Goal: Transaction & Acquisition: Purchase product/service

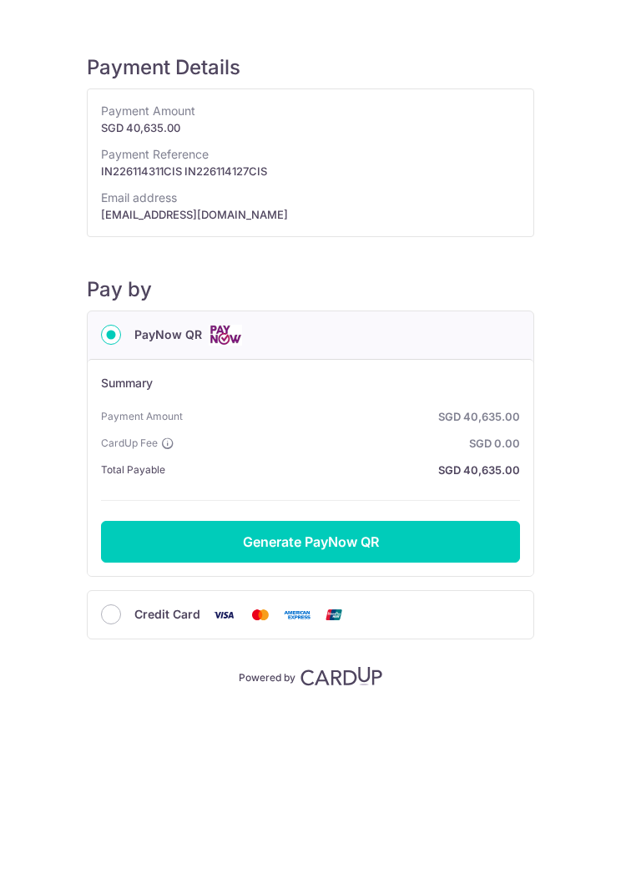
click at [451, 542] on button "Generate PayNow QR" at bounding box center [310, 542] width 419 height 42
click at [389, 542] on button "Generate PayNow QR" at bounding box center [310, 542] width 419 height 42
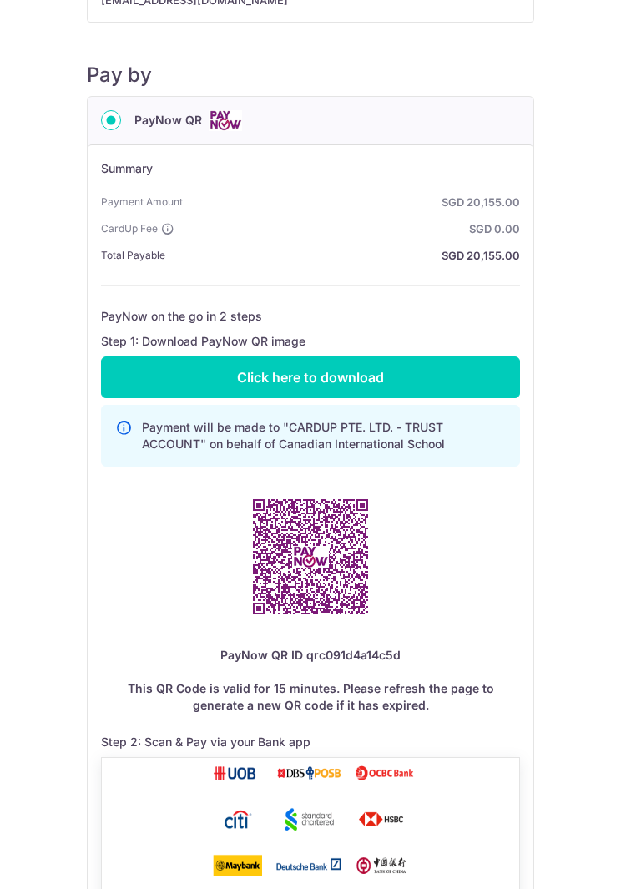
scroll to position [216, 0]
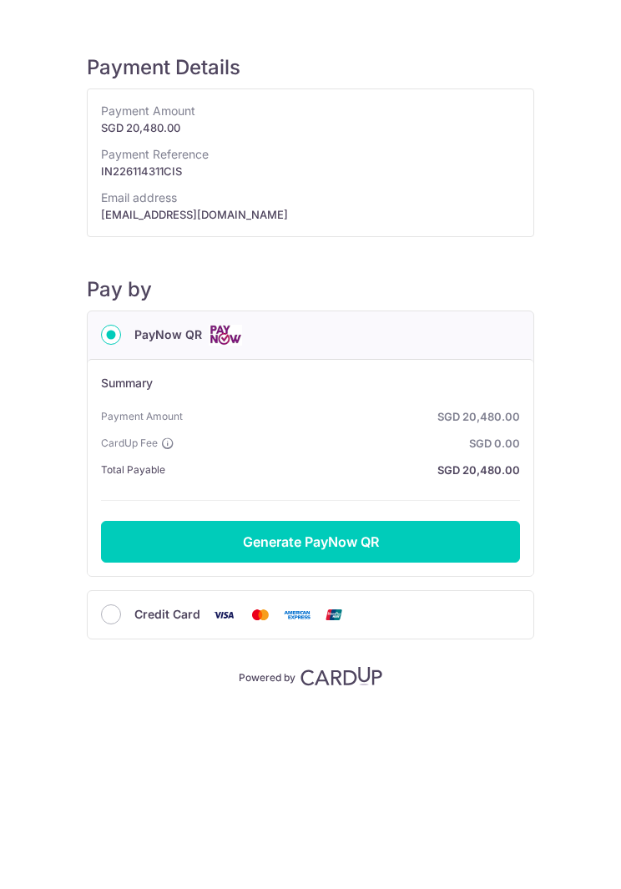
click at [460, 542] on button "Generate PayNow QR" at bounding box center [310, 542] width 419 height 42
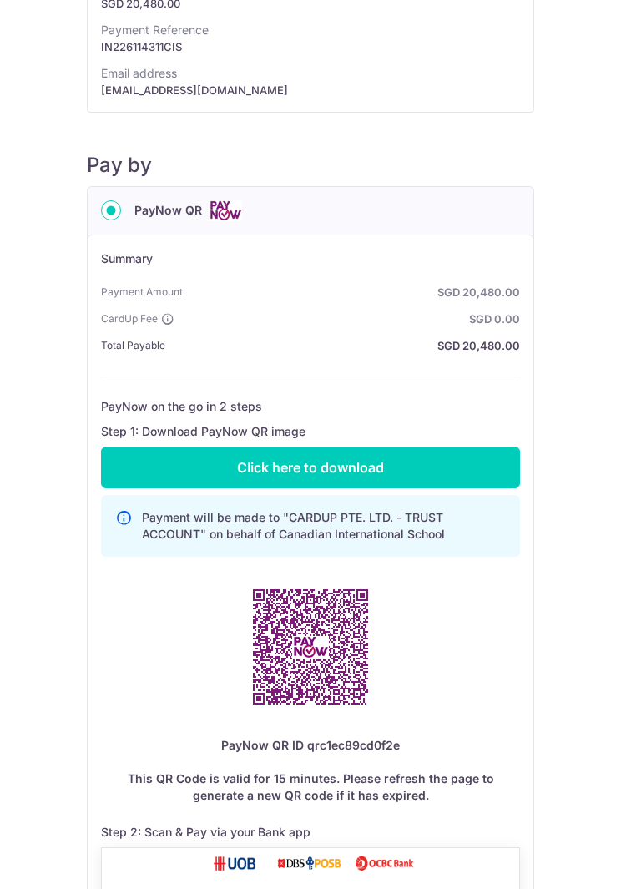
scroll to position [126, 0]
